Goal: Task Accomplishment & Management: Use online tool/utility

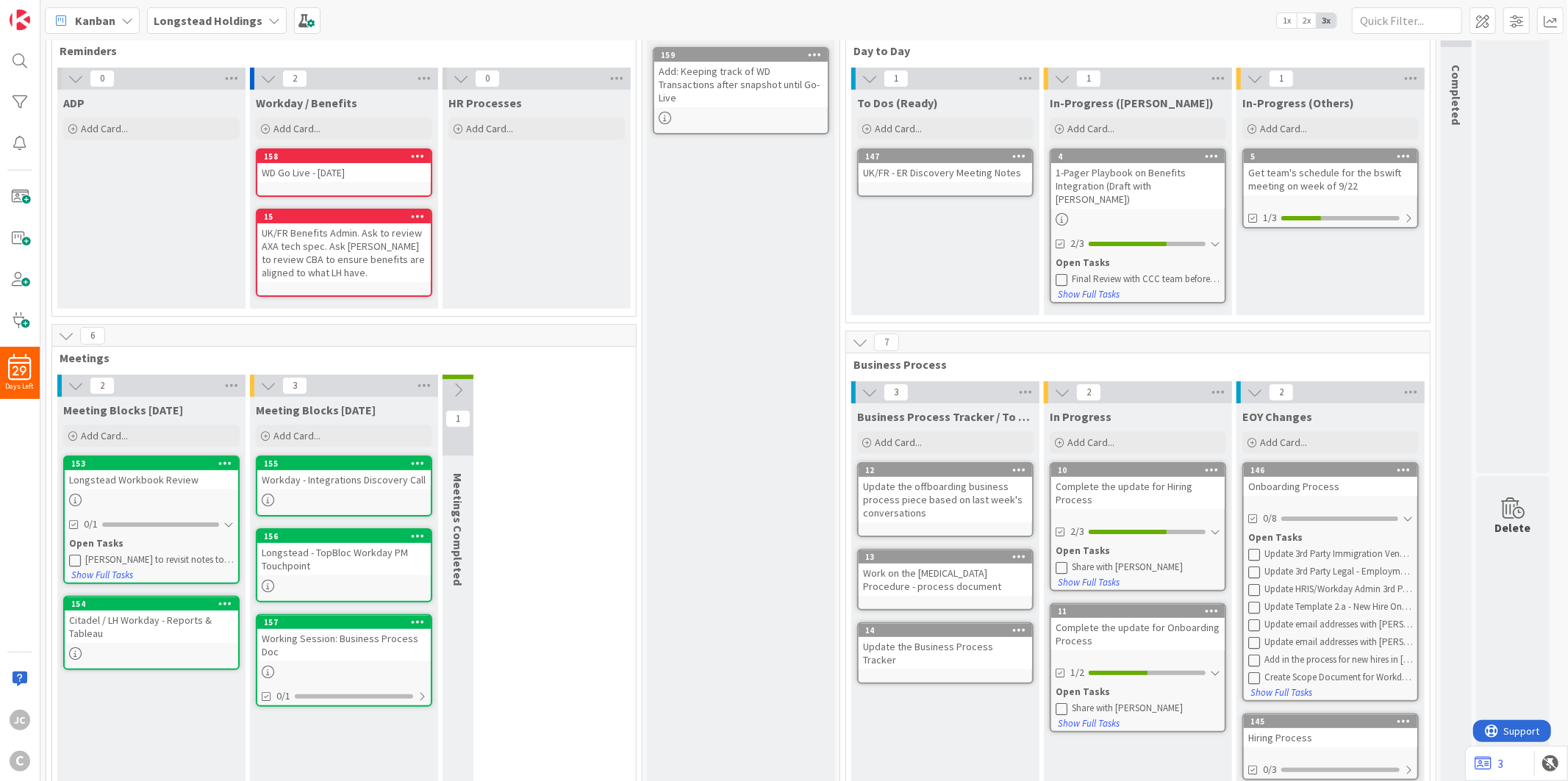
scroll to position [163, 0]
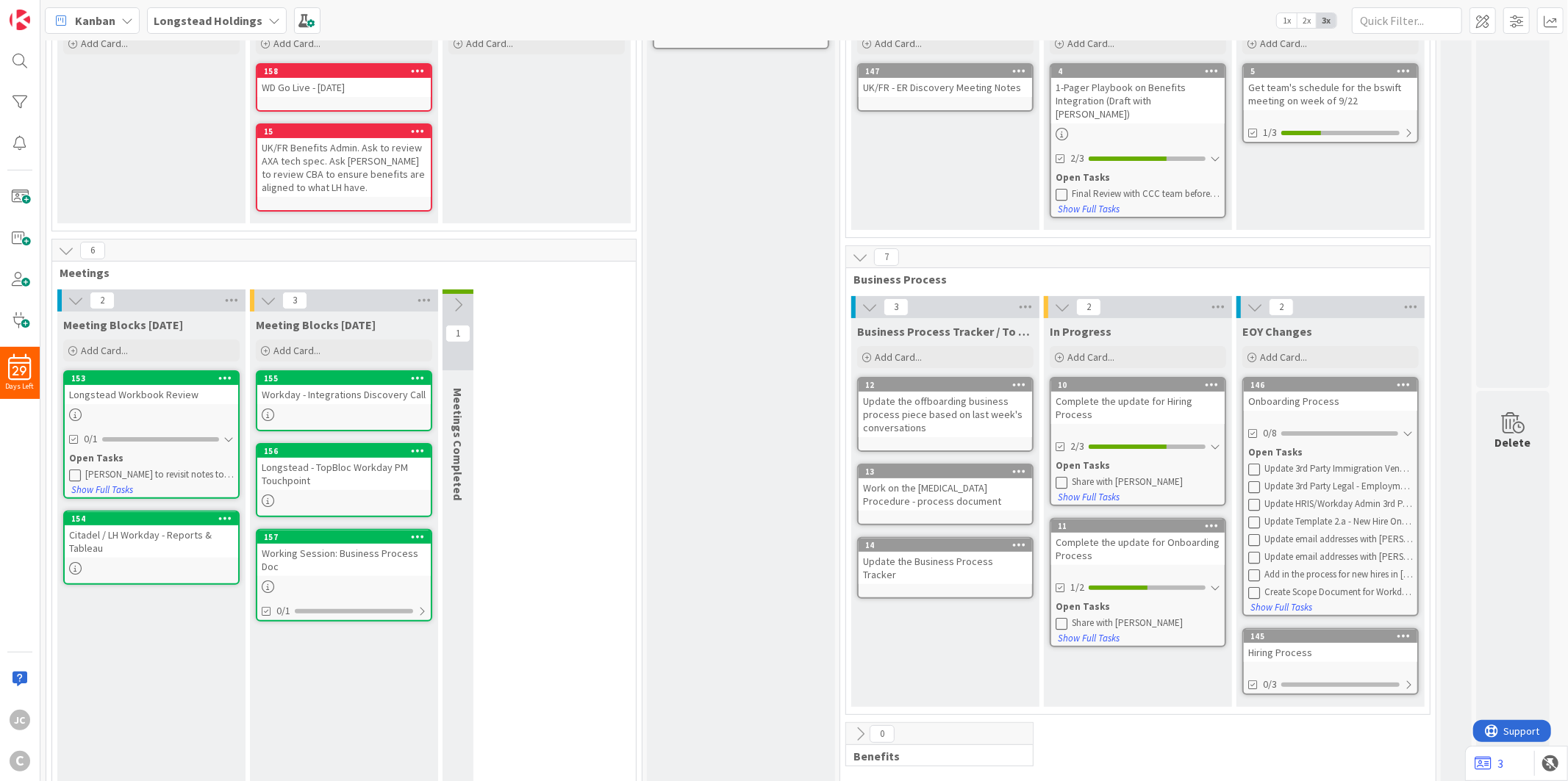
click at [1059, 477] on icon at bounding box center [1062, 482] width 12 height 12
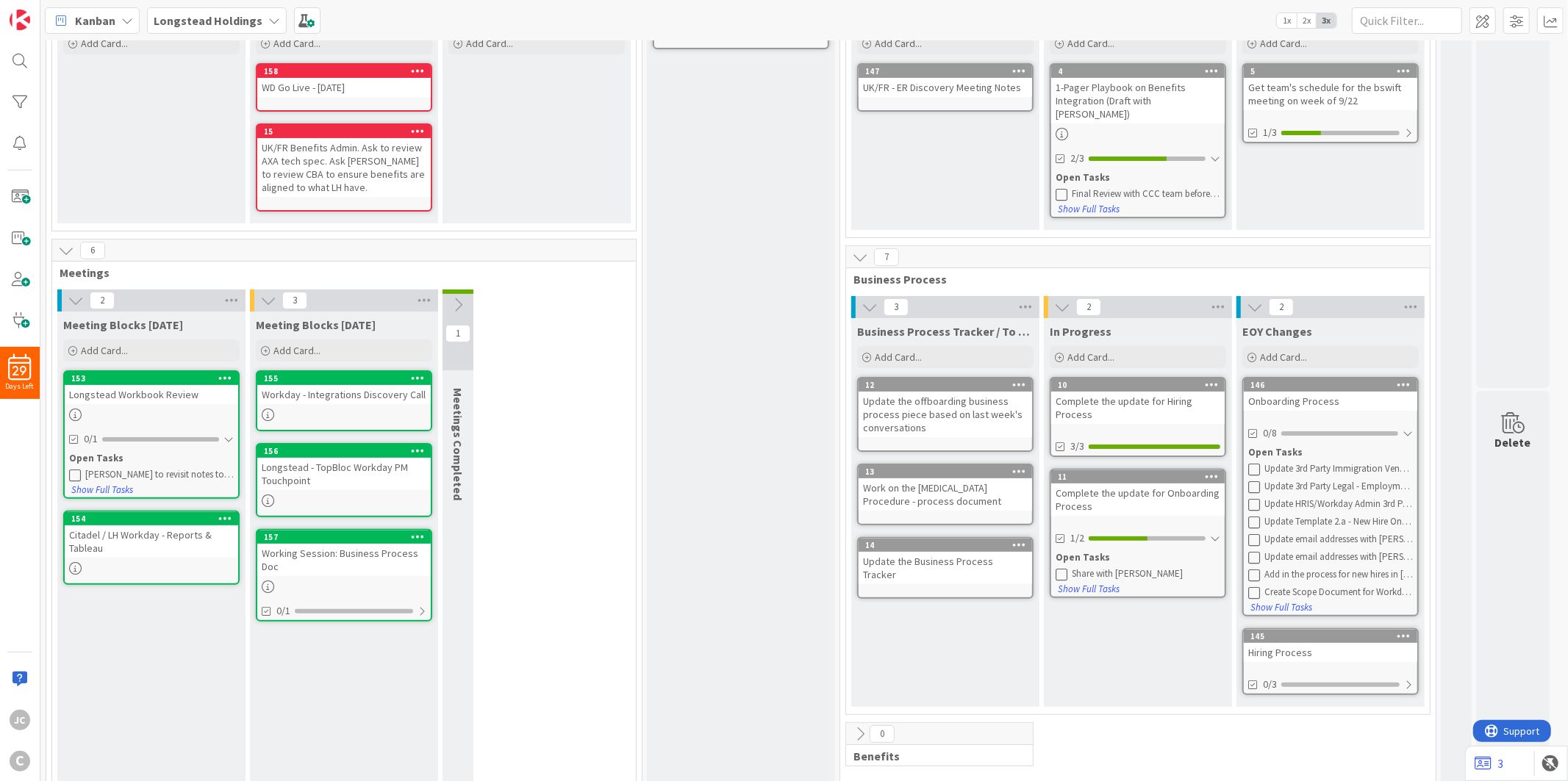
click at [1059, 568] on icon at bounding box center [1062, 574] width 12 height 12
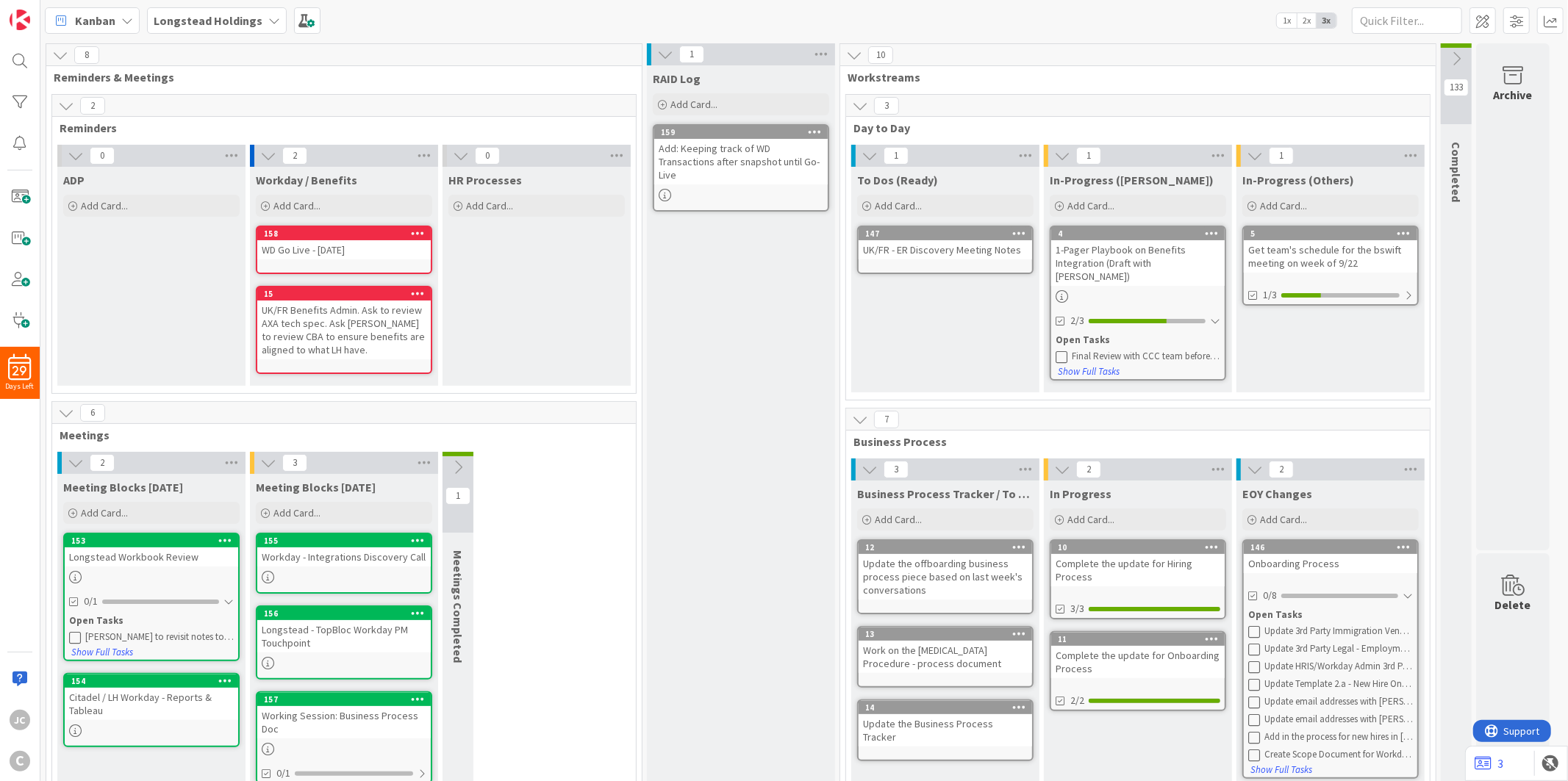
scroll to position [0, 0]
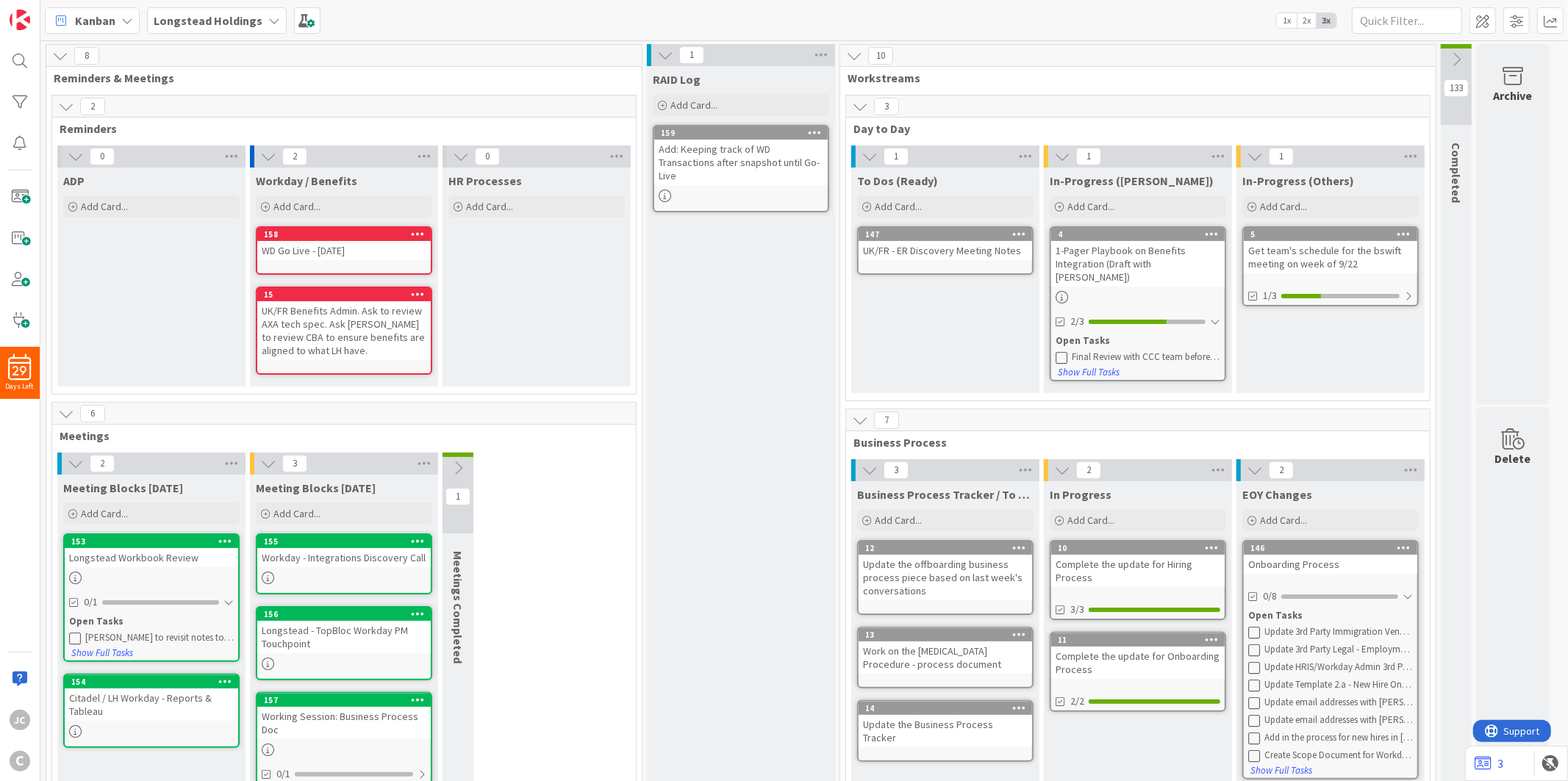
click at [1460, 69] on button at bounding box center [1455, 60] width 31 height 22
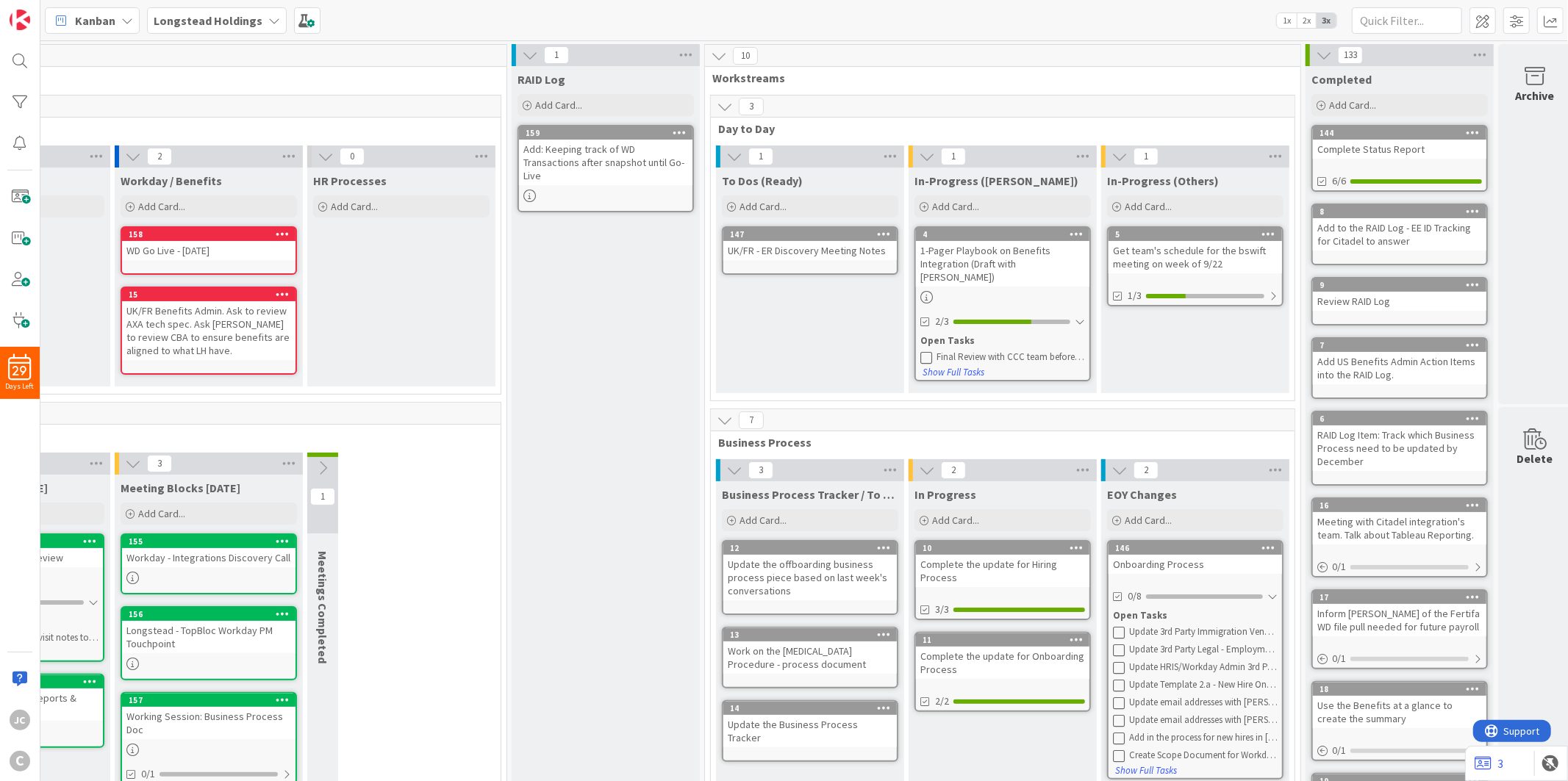
scroll to position [0, 156]
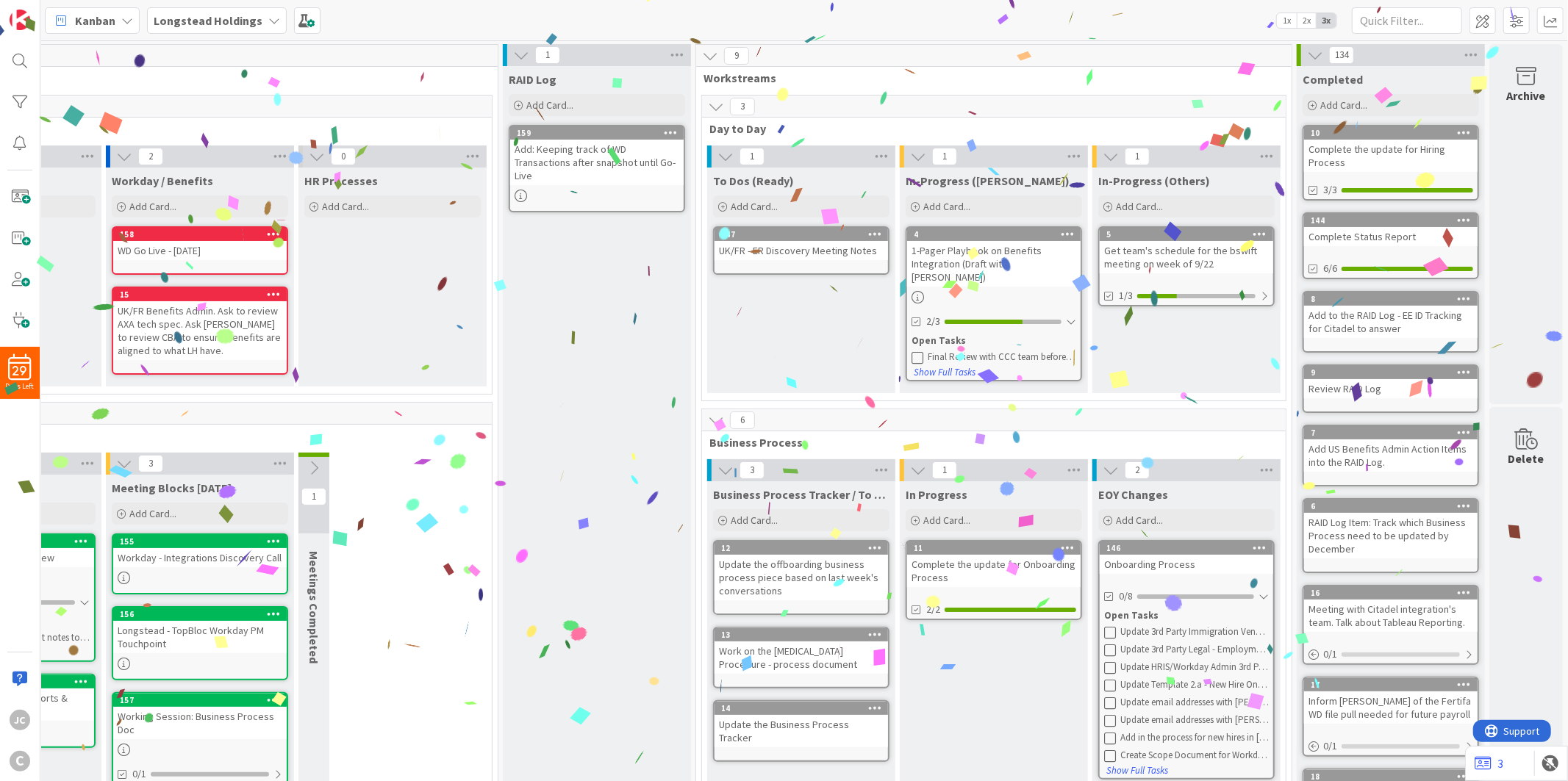
click at [980, 525] on div "In Progress Add Card... 11 Complete the update for Onboarding Process 2/2" at bounding box center [993, 676] width 188 height 389
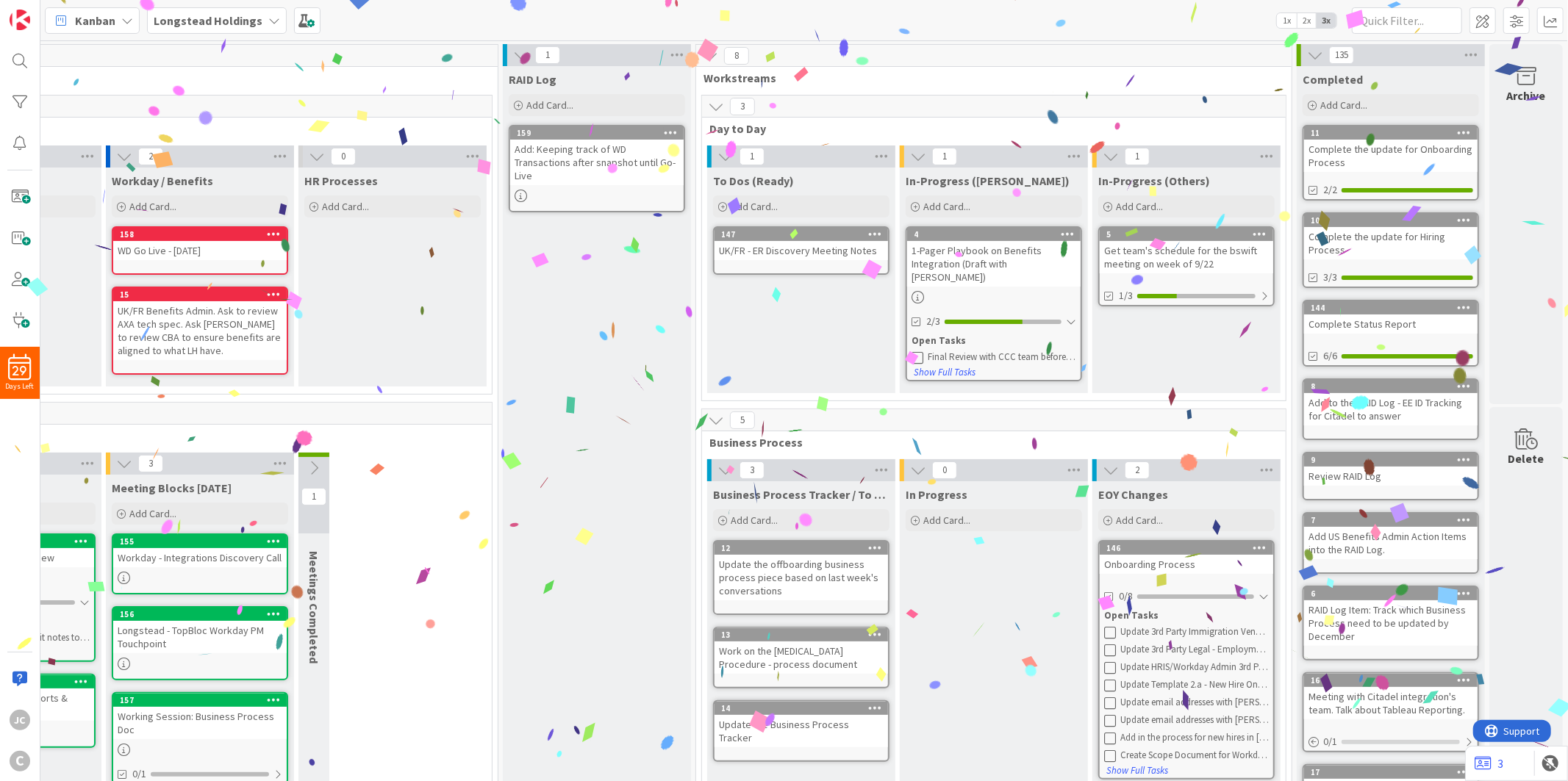
click at [1307, 55] on icon at bounding box center [1315, 55] width 17 height 17
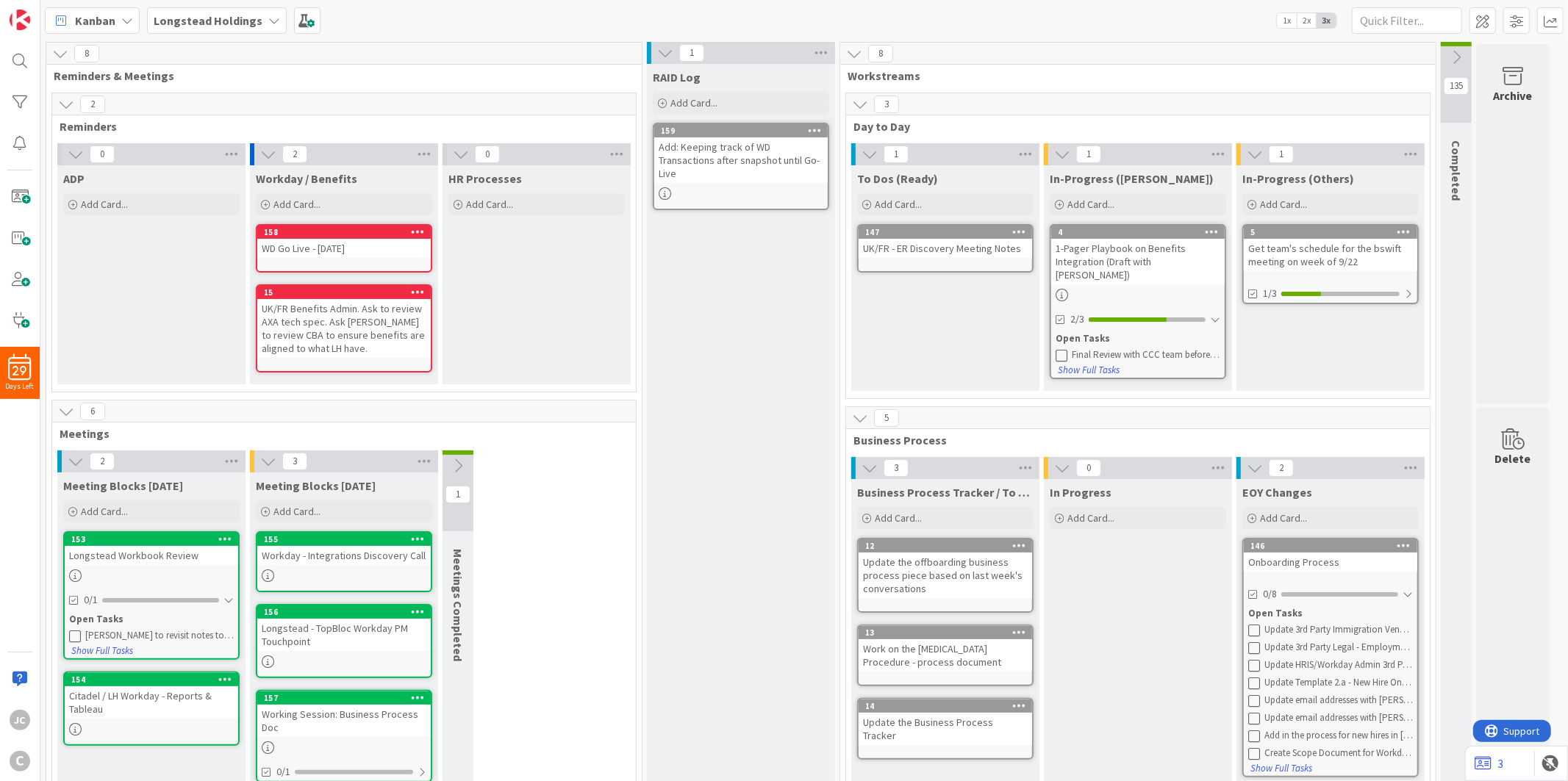
scroll to position [0, 0]
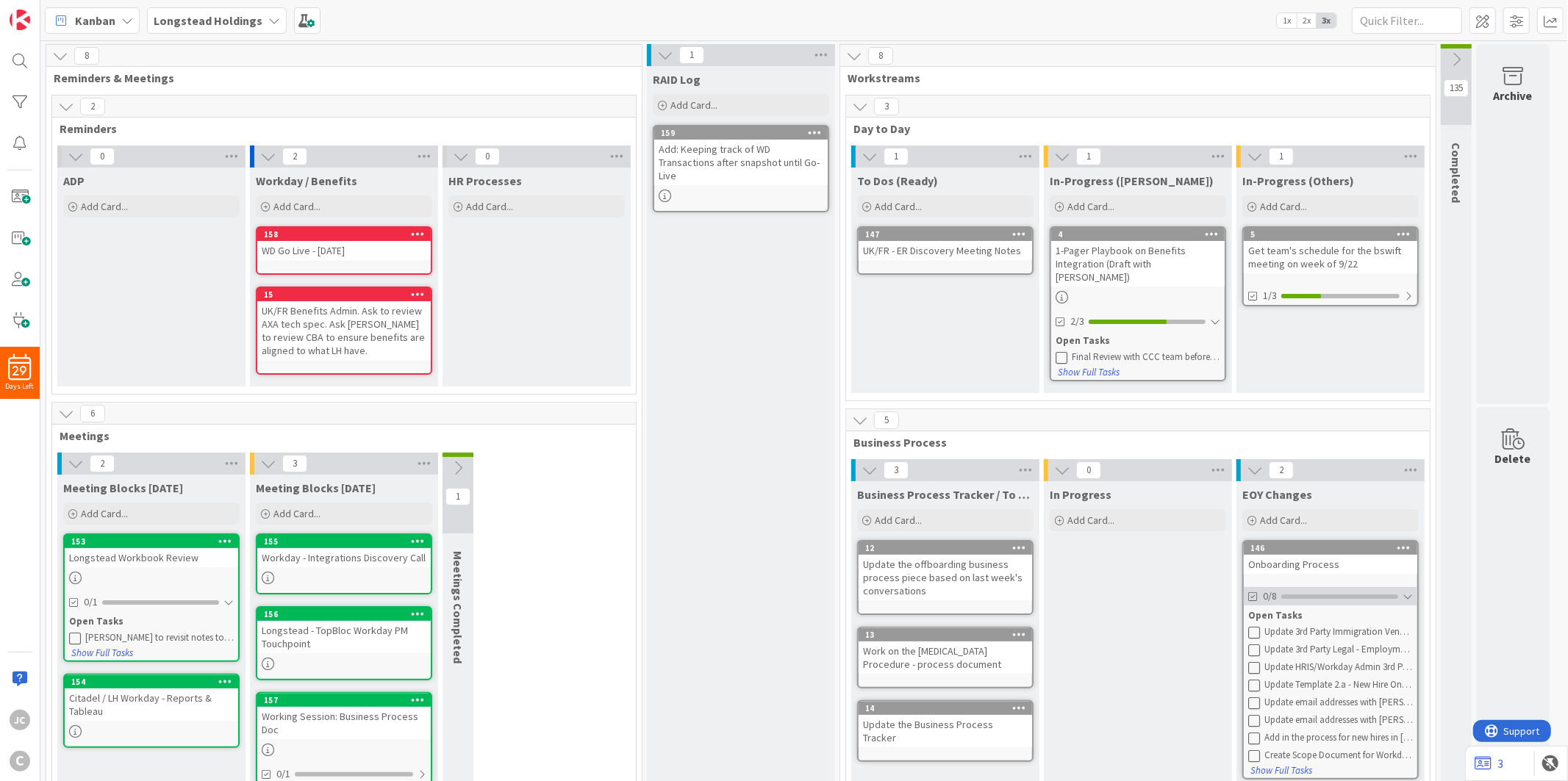
click at [1412, 591] on div at bounding box center [1407, 597] width 10 height 12
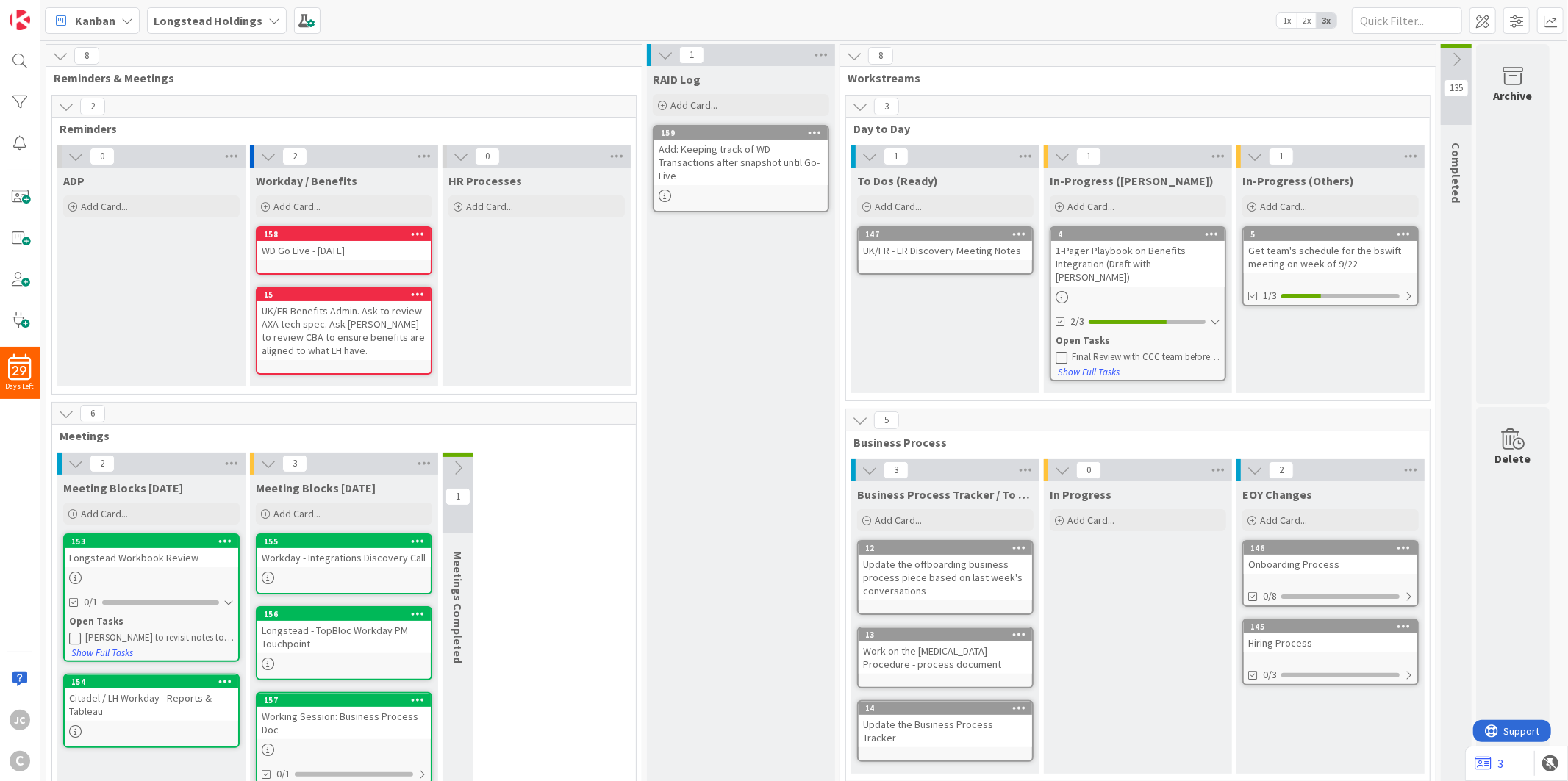
click at [1203, 352] on div "Final Review with CCC team before sharing" at bounding box center [1145, 357] width 148 height 12
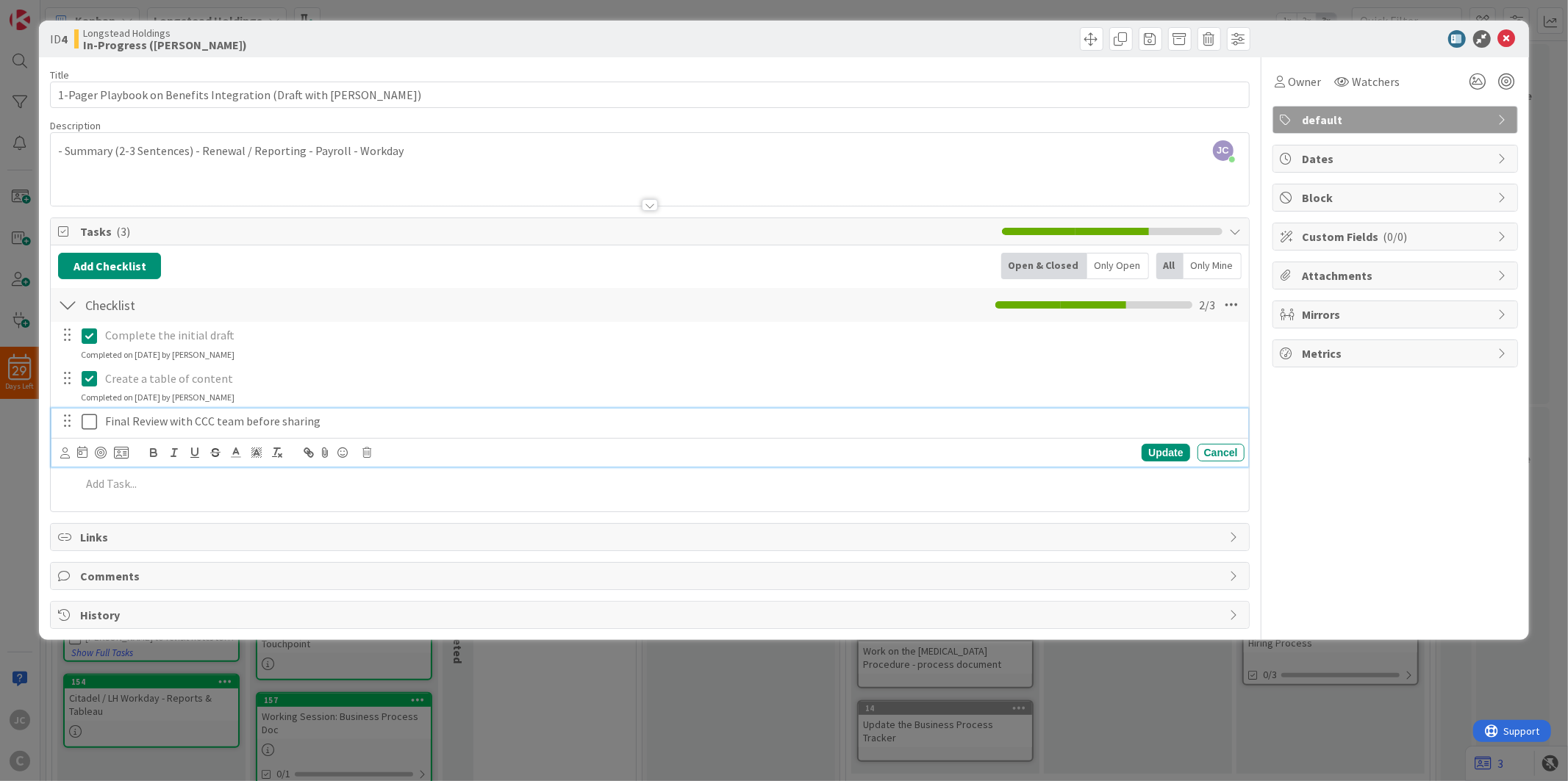
click at [84, 424] on icon at bounding box center [89, 421] width 16 height 17
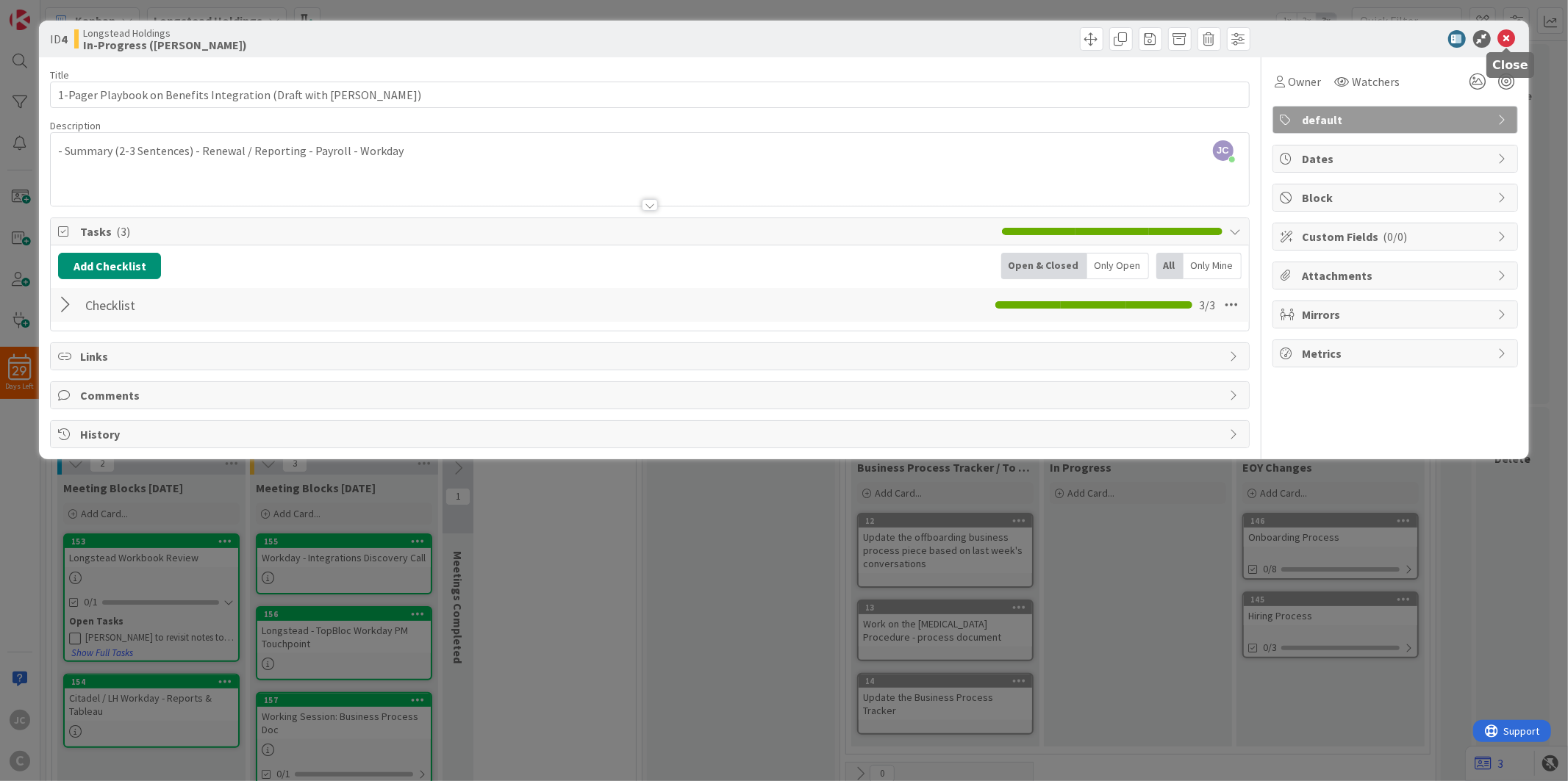
click at [1508, 36] on icon at bounding box center [1506, 38] width 17 height 17
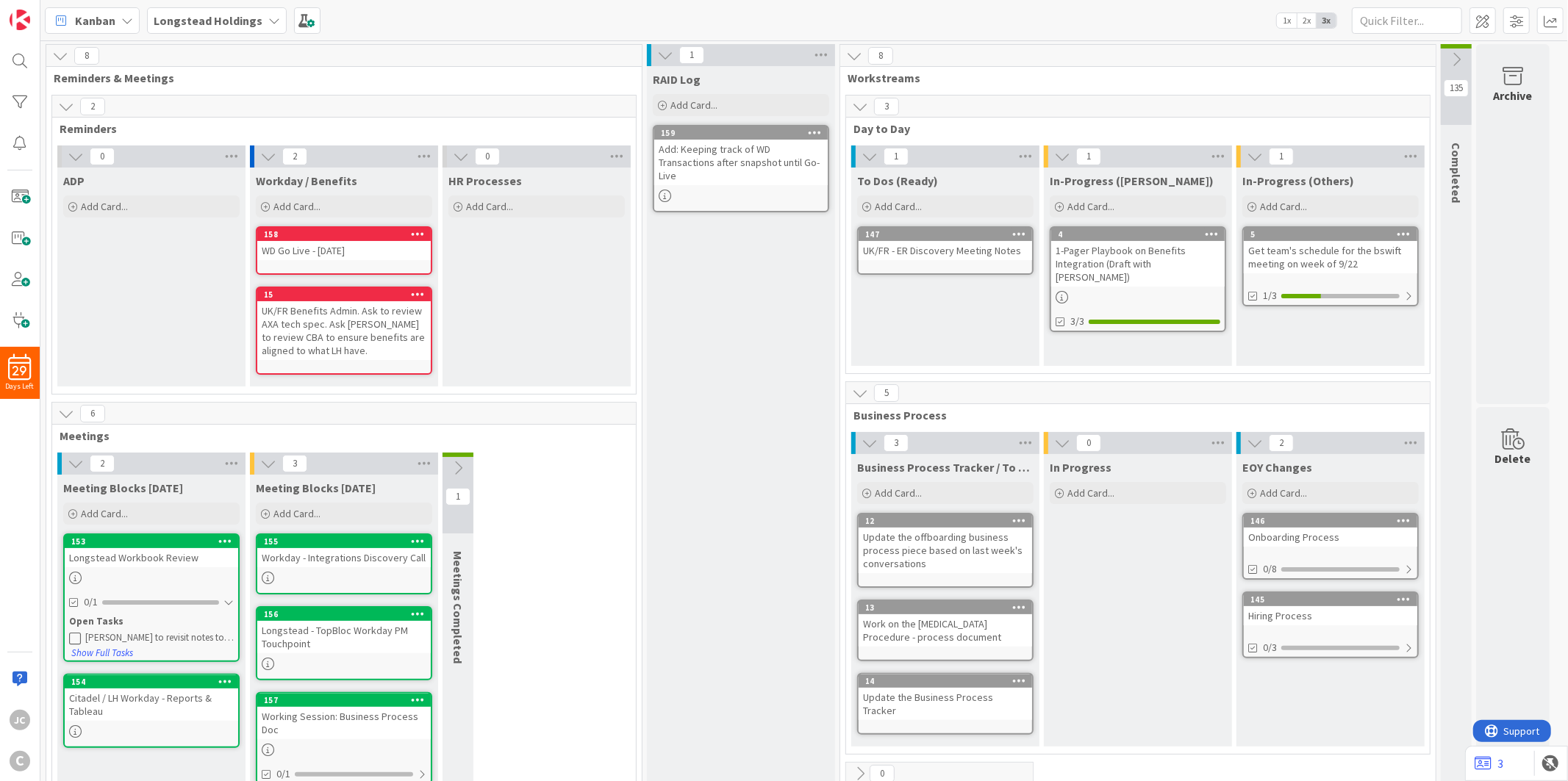
click at [1457, 60] on icon at bounding box center [1456, 60] width 17 height 17
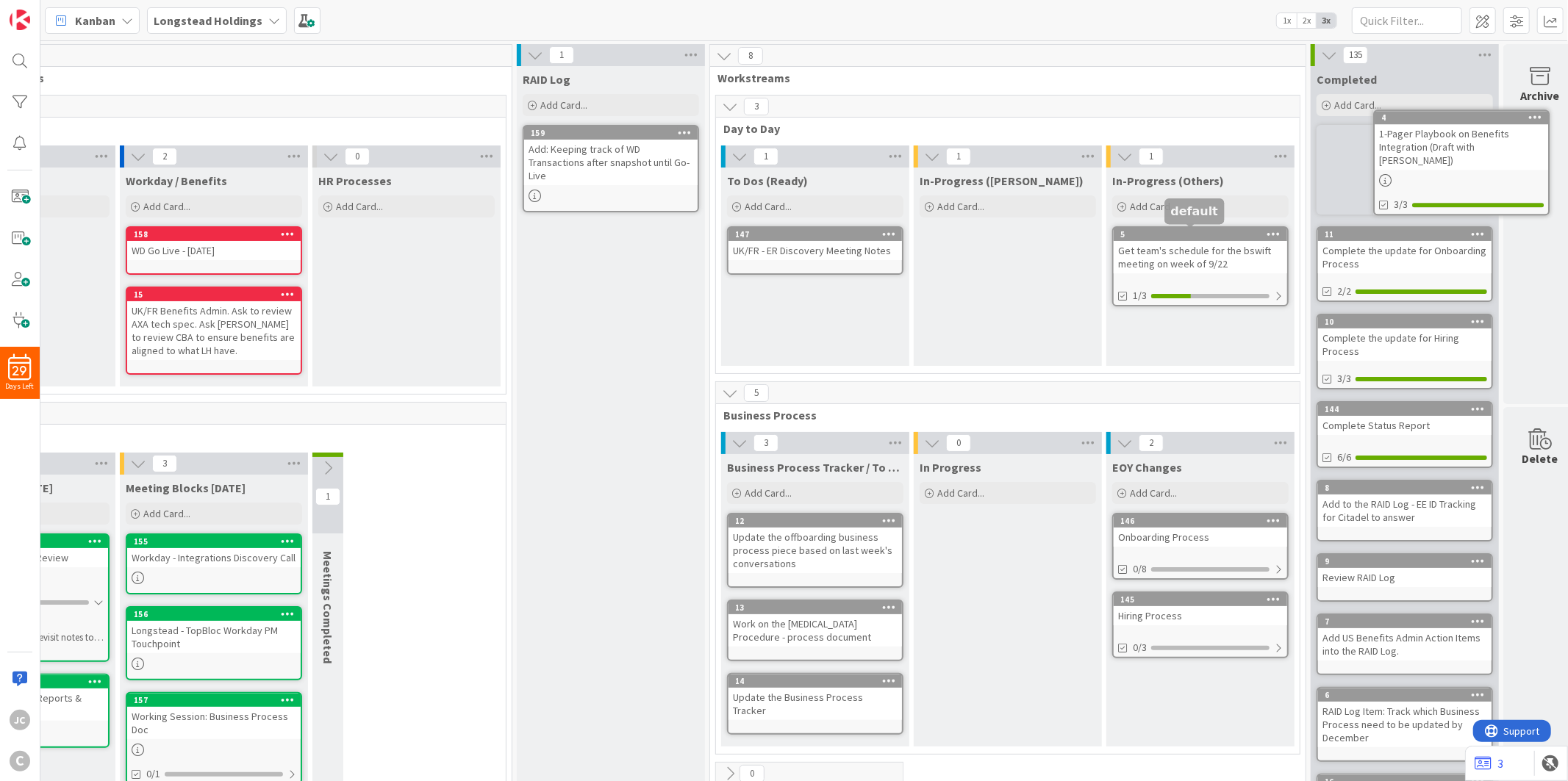
scroll to position [0, 156]
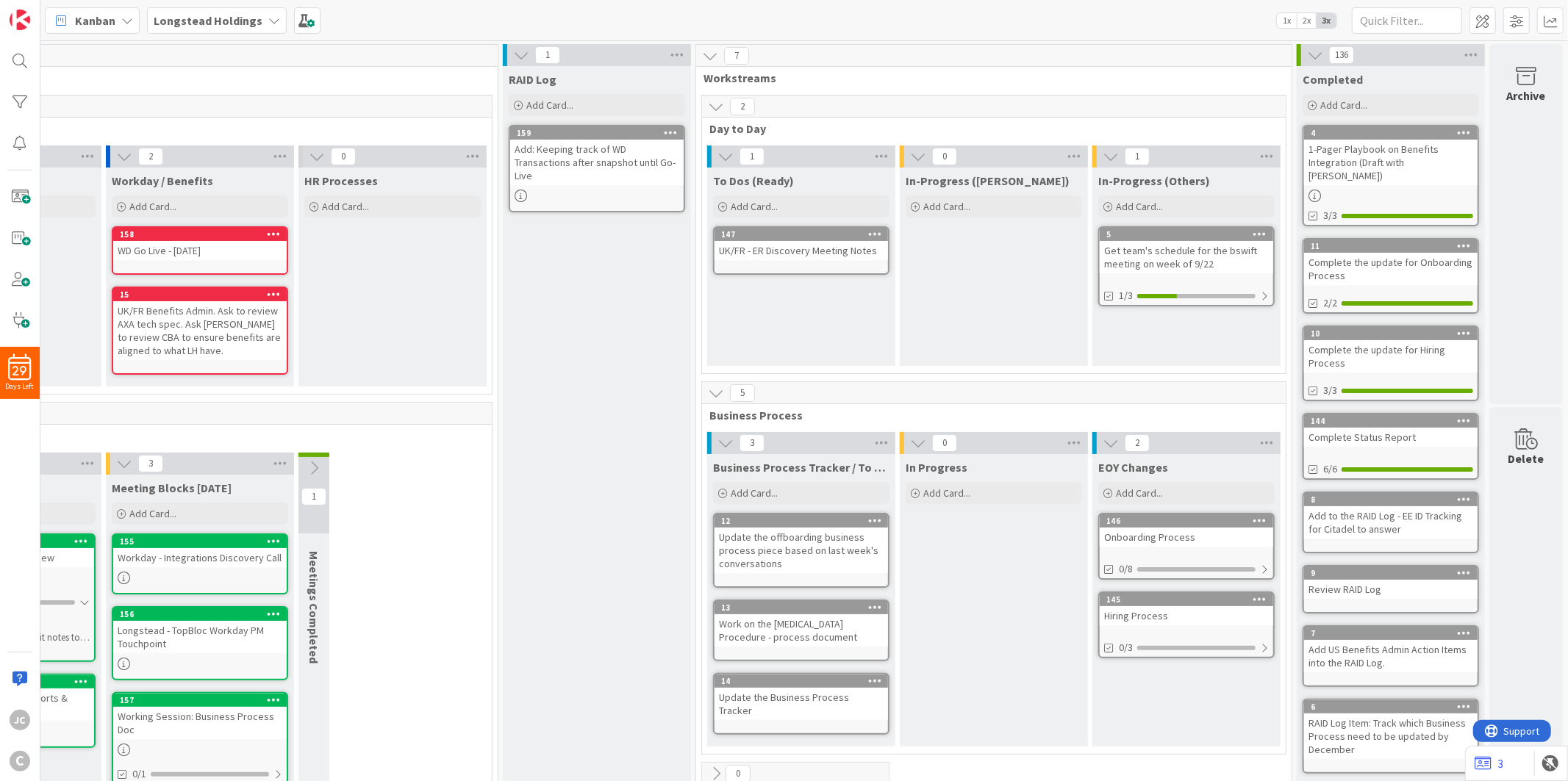
click at [1009, 376] on div "2 Day to Day 1 To Dos (Ready) Add Card... 147 UK/FR - ER Discovery Meeting Note…" at bounding box center [994, 238] width 589 height 286
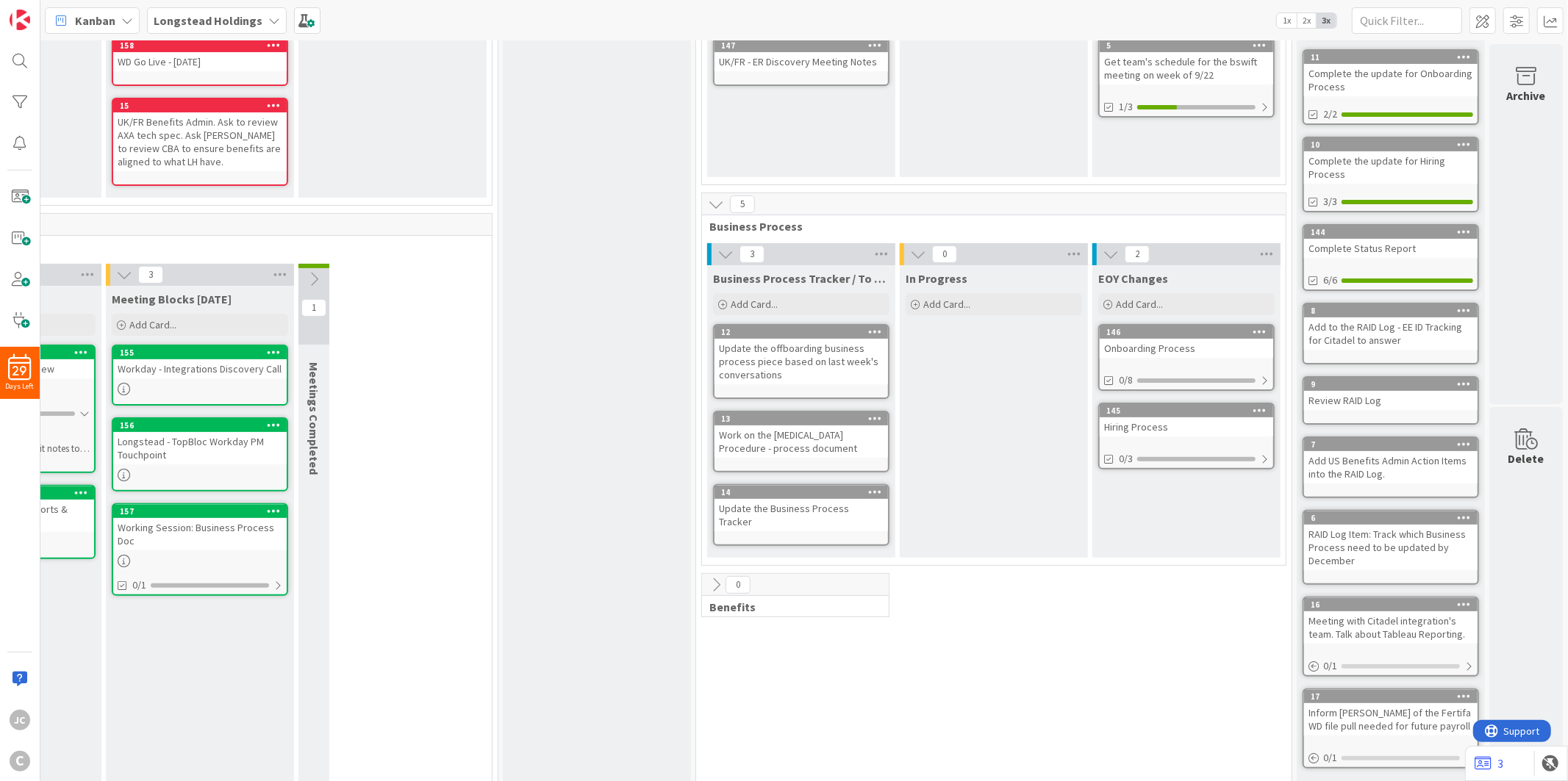
scroll to position [216, 156]
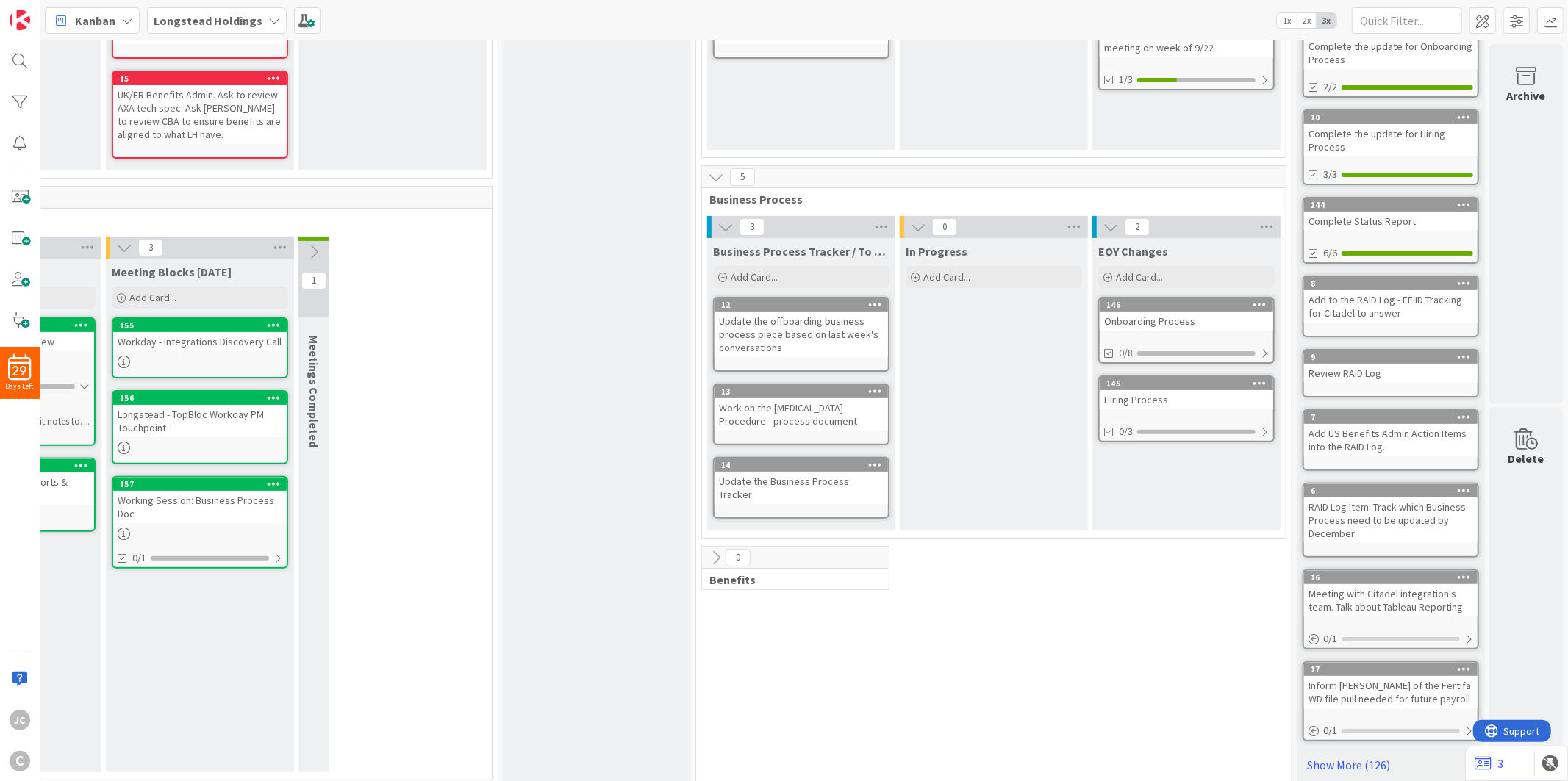
click at [1102, 223] on icon at bounding box center [1110, 228] width 17 height 17
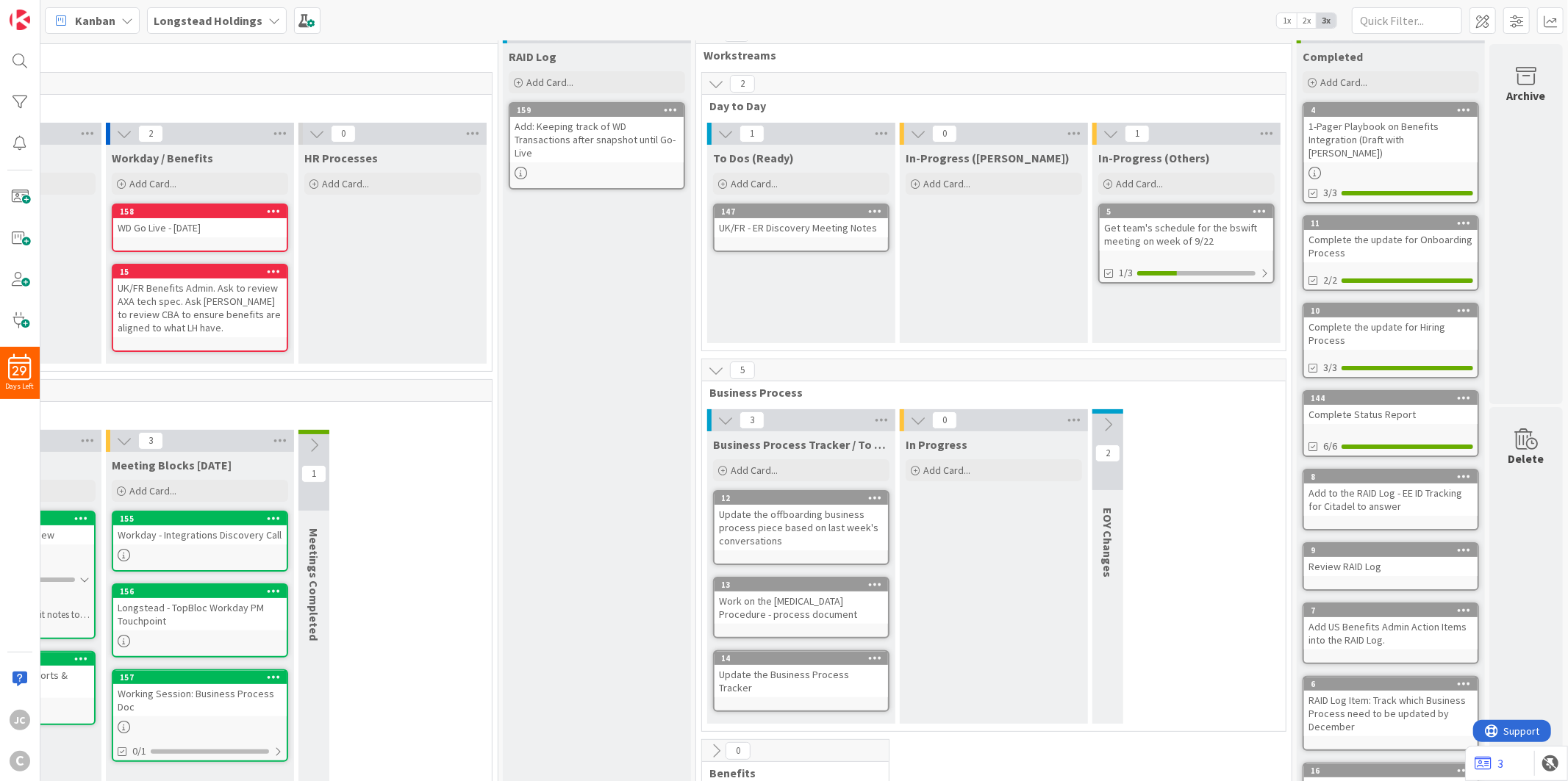
scroll to position [0, 156]
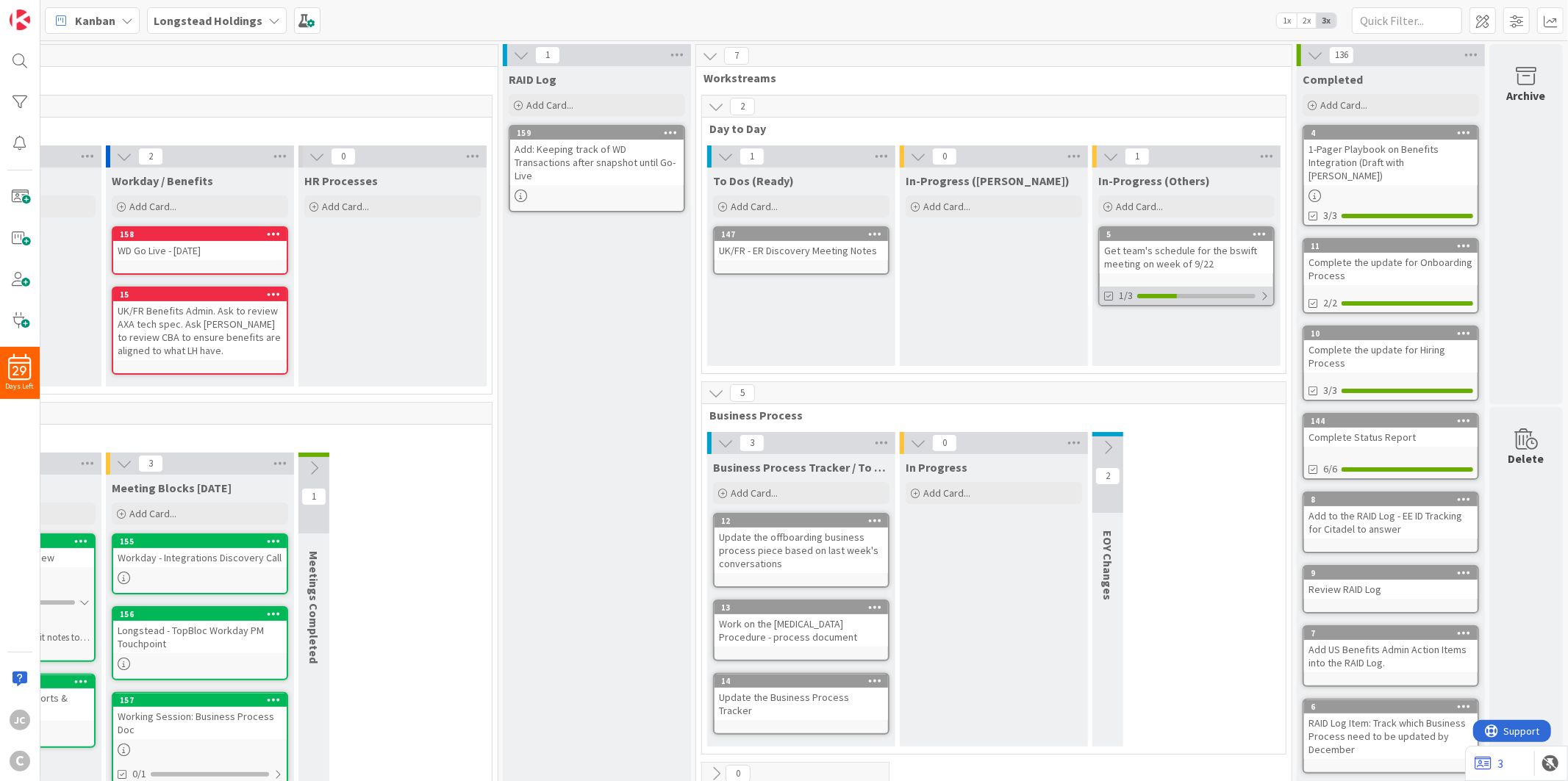
click at [1260, 290] on div at bounding box center [1264, 296] width 9 height 12
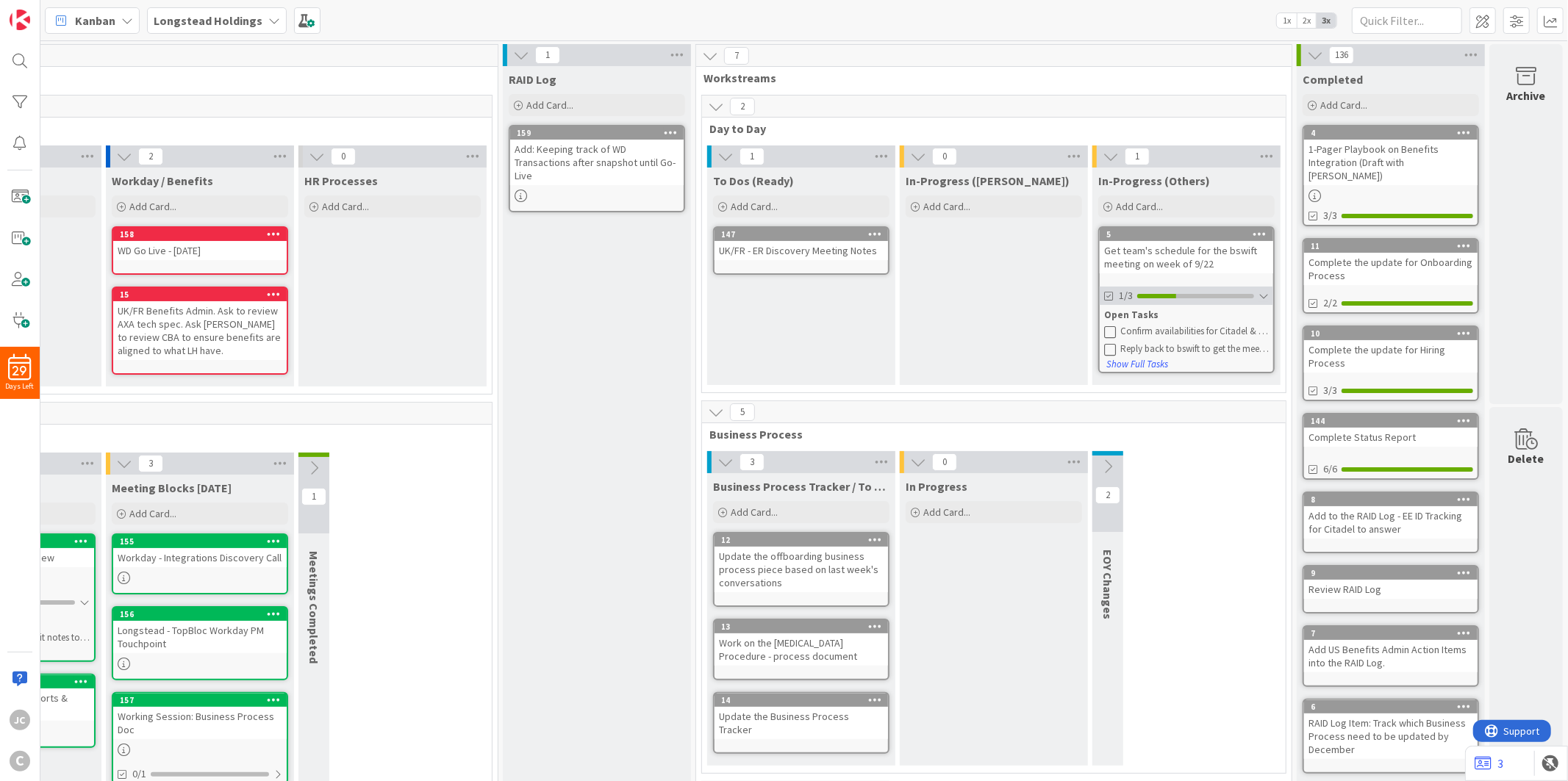
click at [1259, 290] on div at bounding box center [1264, 296] width 10 height 12
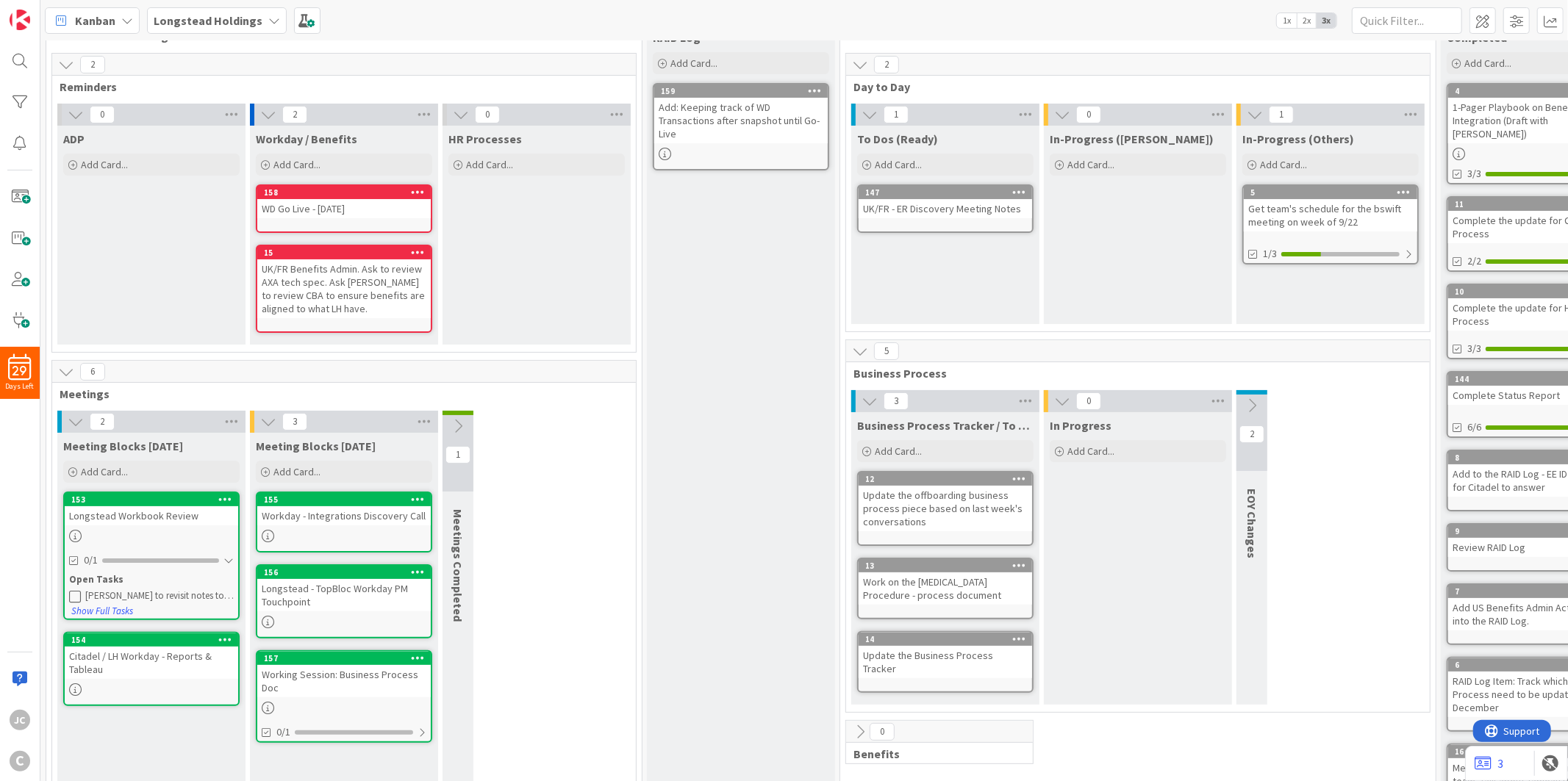
scroll to position [82, 0]
